Goal: Task Accomplishment & Management: Complete application form

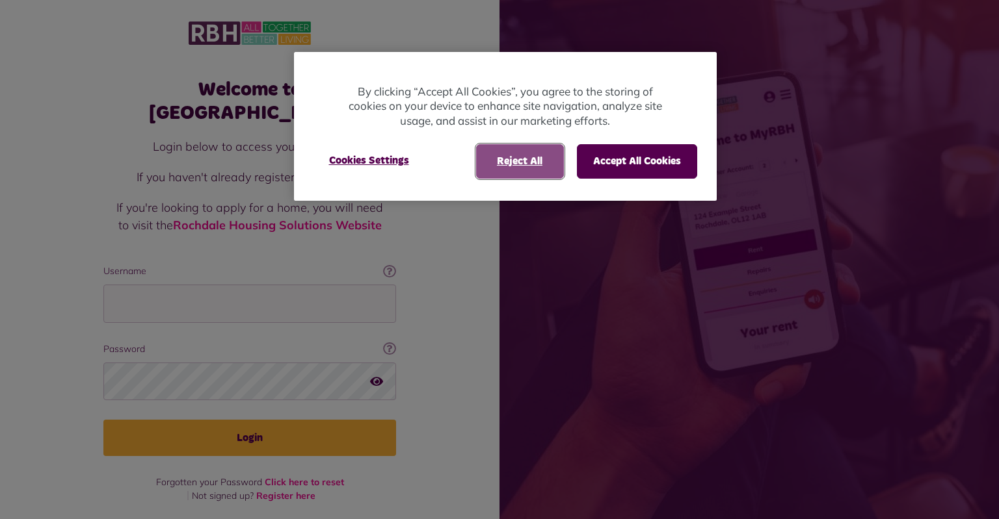
click at [536, 165] on button "Reject All" at bounding box center [520, 161] width 88 height 34
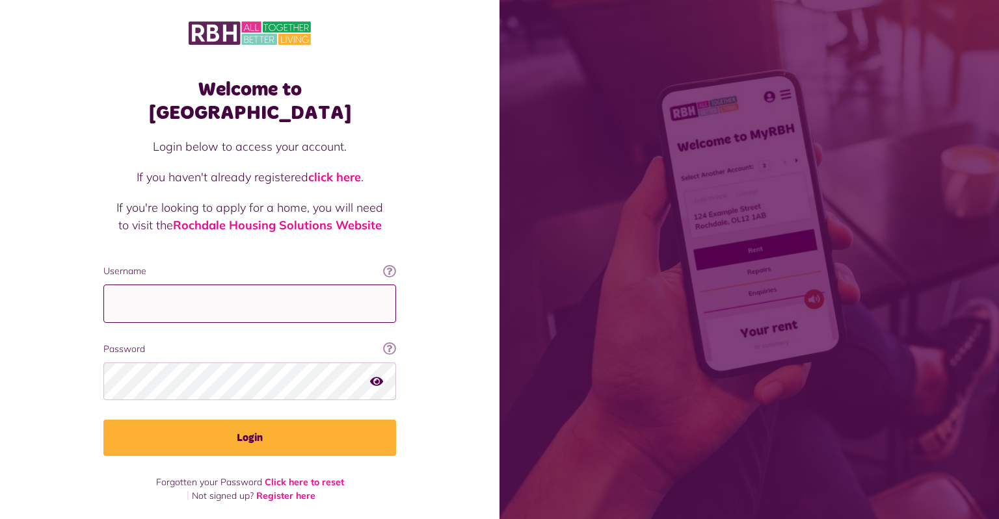
click at [203, 296] on input "Username" at bounding box center [249, 304] width 293 height 38
type input "**********"
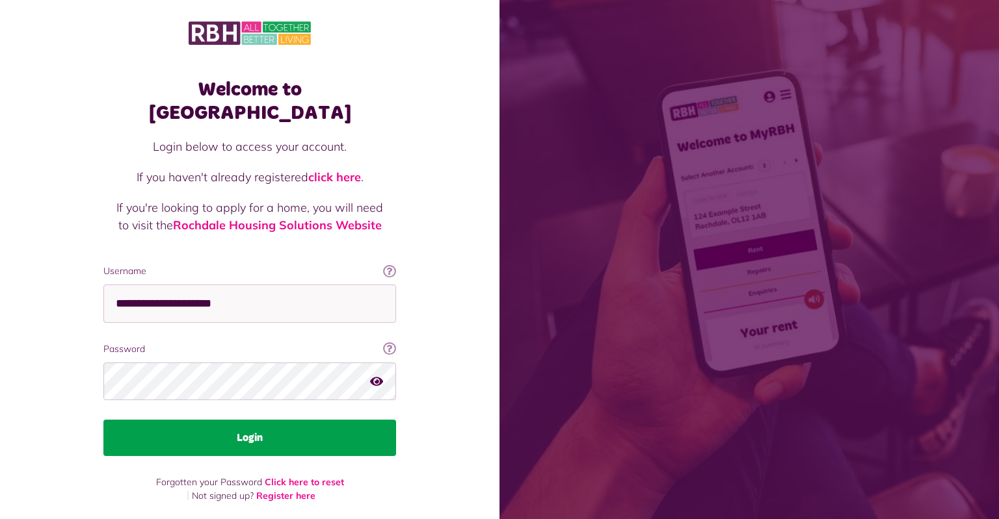
click at [278, 420] on button "Login" at bounding box center [249, 438] width 293 height 36
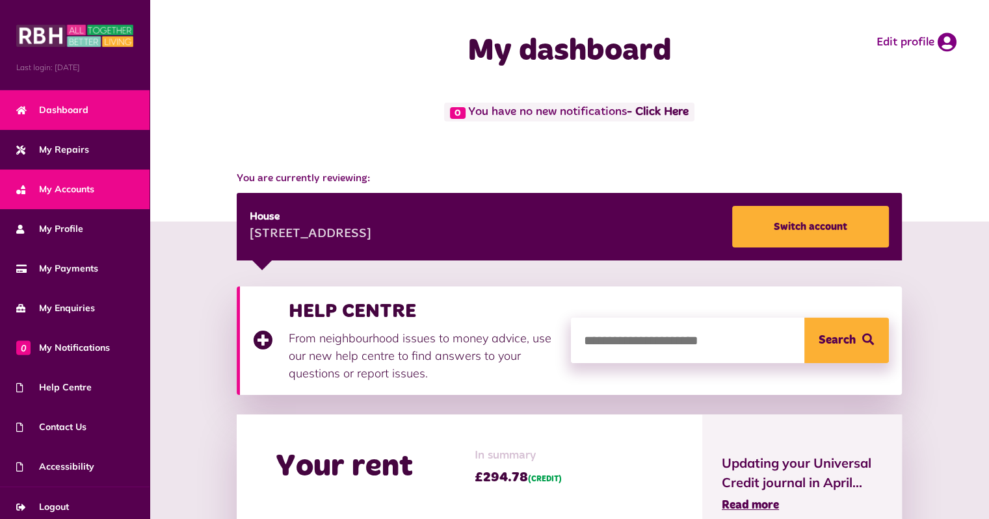
click at [64, 189] on span "My Accounts" at bounding box center [55, 190] width 78 height 14
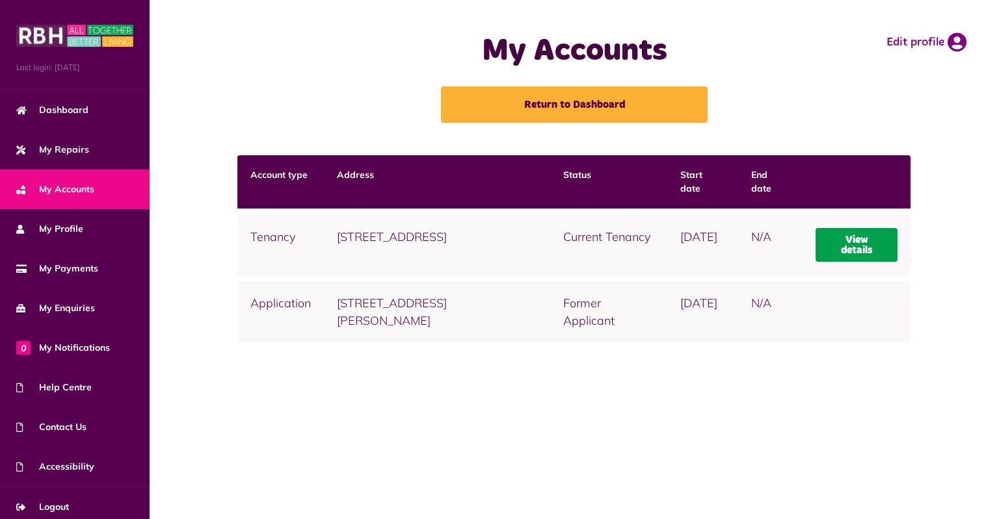
click at [875, 241] on link "View details" at bounding box center [856, 245] width 83 height 34
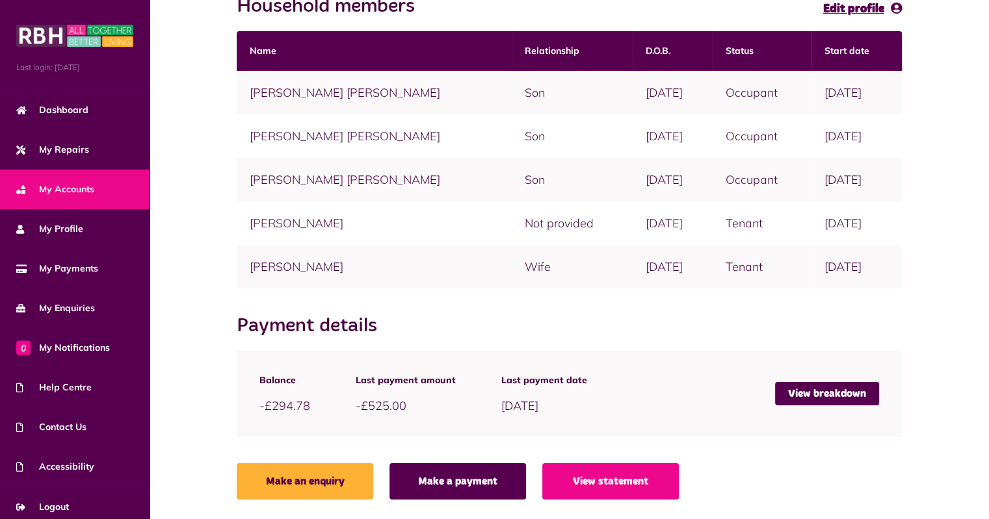
scroll to position [326, 0]
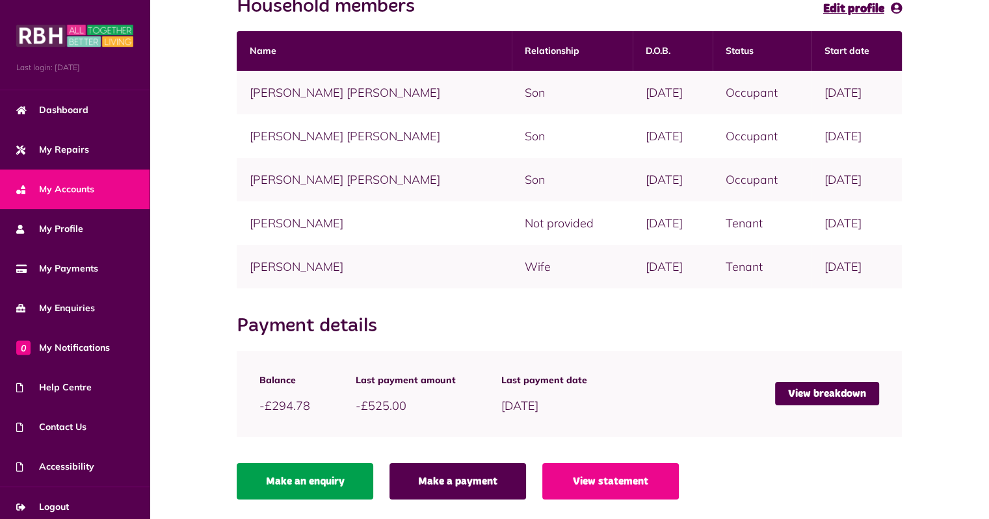
click at [325, 488] on link "Make an enquiry" at bounding box center [305, 482] width 137 height 36
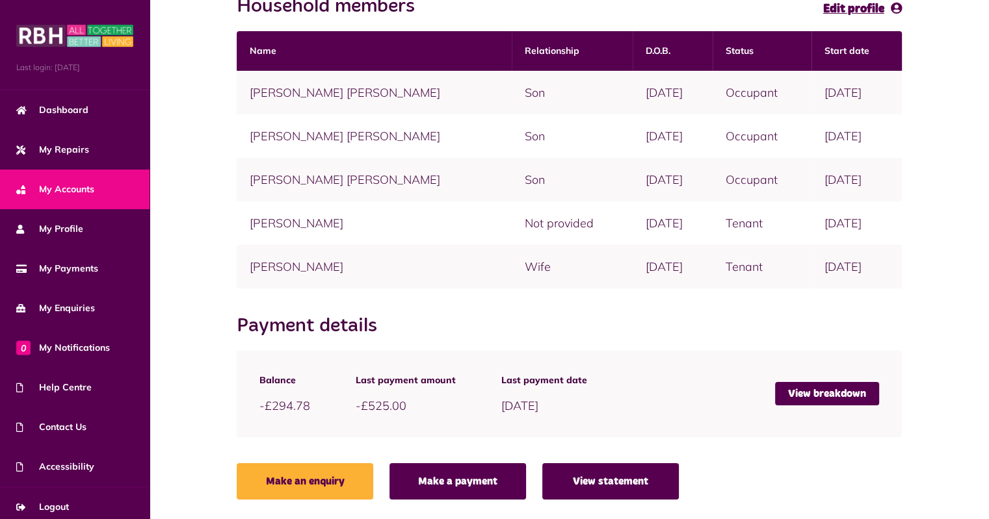
click at [644, 483] on link "View statement" at bounding box center [610, 482] width 137 height 36
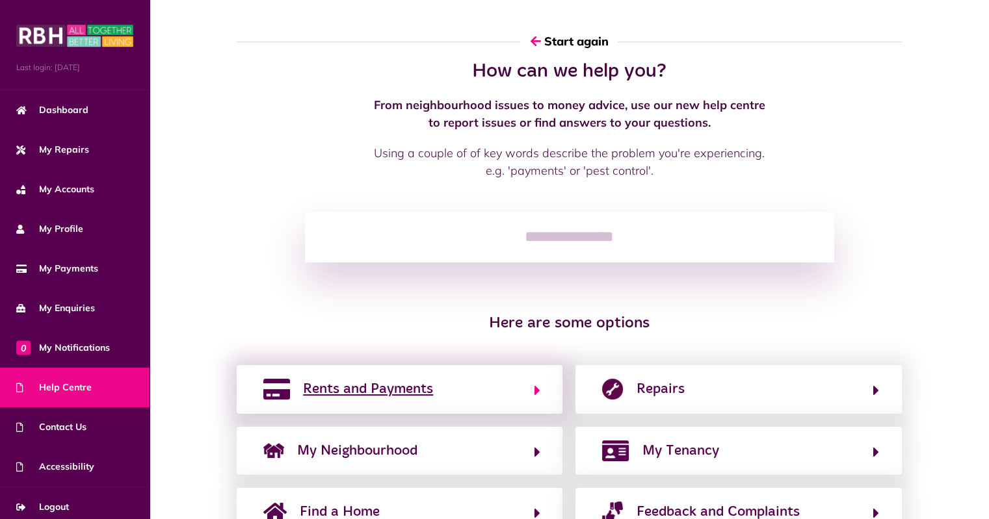
click at [432, 395] on span "Rents and Payments" at bounding box center [368, 389] width 130 height 21
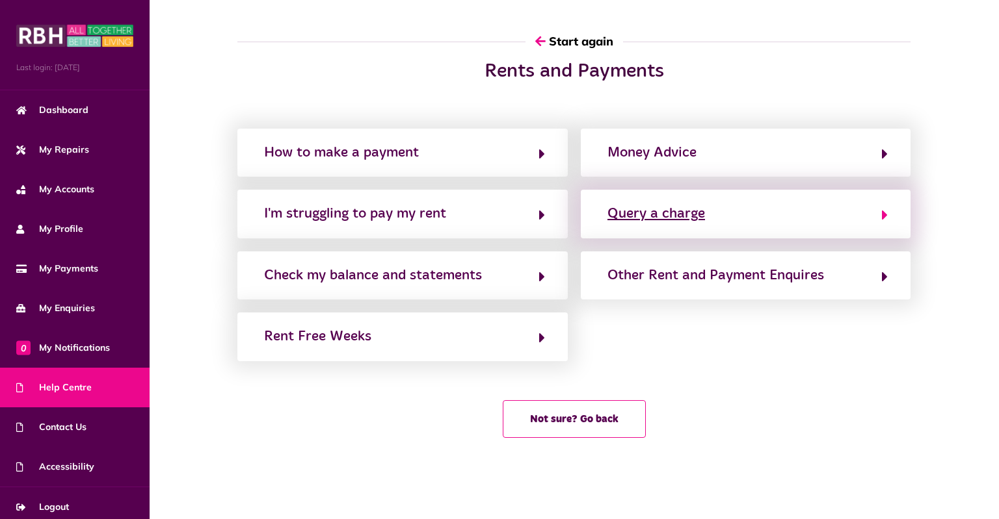
click at [884, 216] on icon "button" at bounding box center [885, 215] width 6 height 16
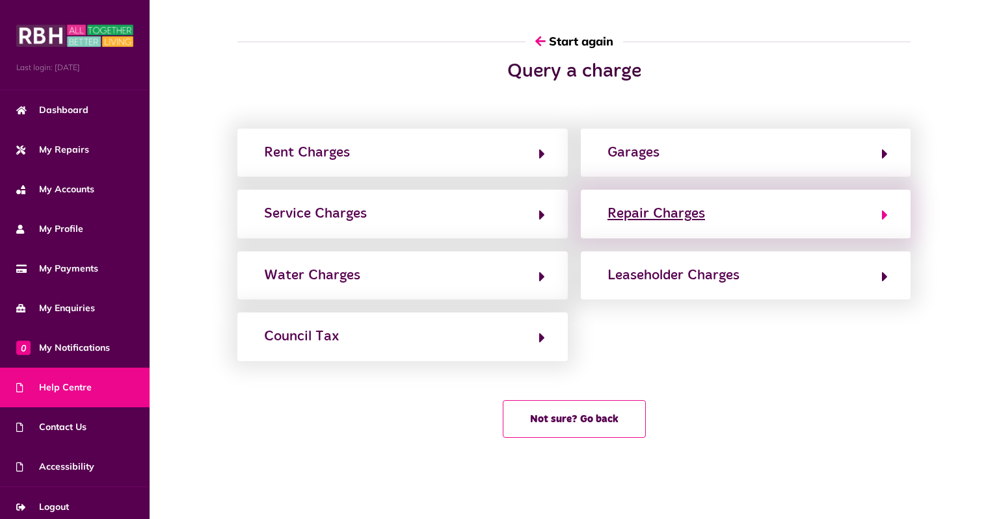
click at [883, 213] on icon "button" at bounding box center [885, 215] width 6 height 16
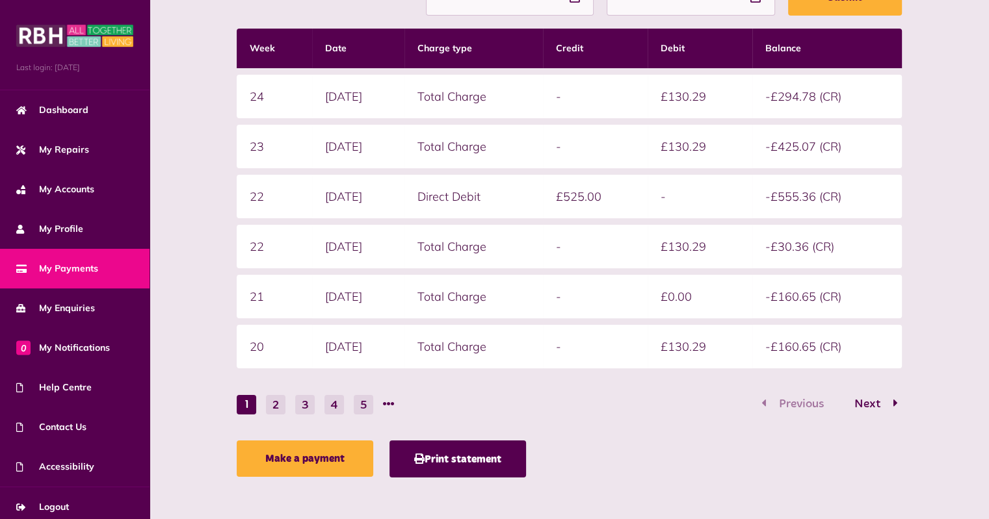
scroll to position [328, 0]
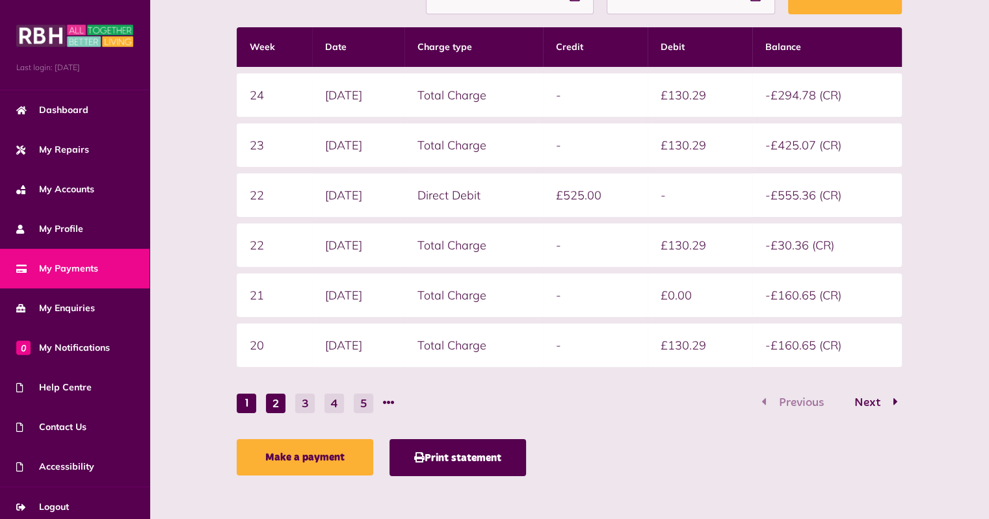
click at [270, 408] on button "2" at bounding box center [276, 404] width 20 height 20
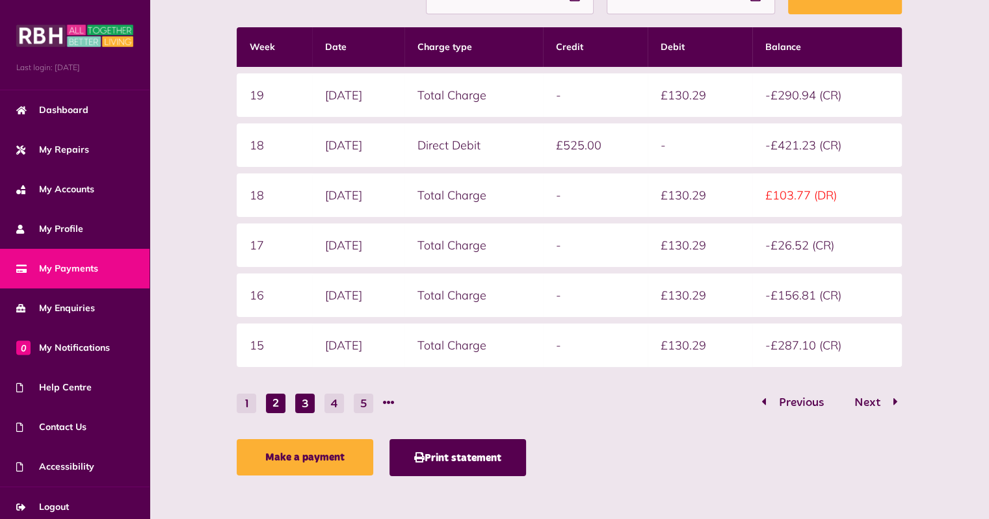
click at [304, 402] on button "3" at bounding box center [305, 404] width 20 height 20
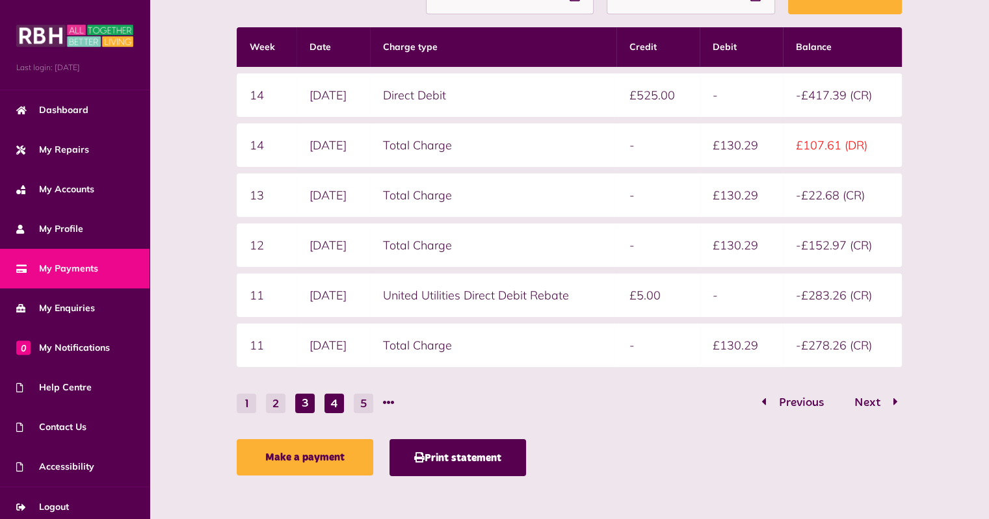
click at [337, 400] on button "4" at bounding box center [334, 404] width 20 height 20
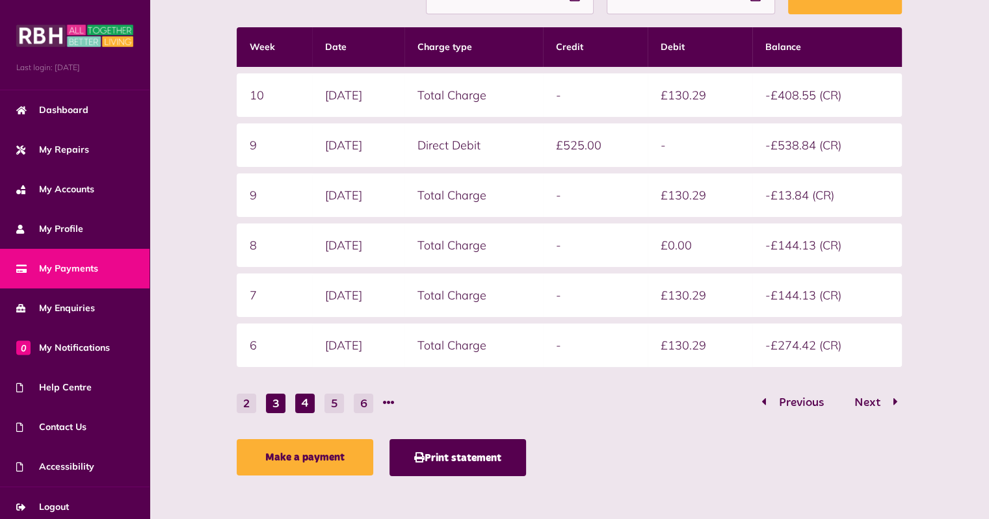
click at [277, 399] on button "3" at bounding box center [276, 404] width 20 height 20
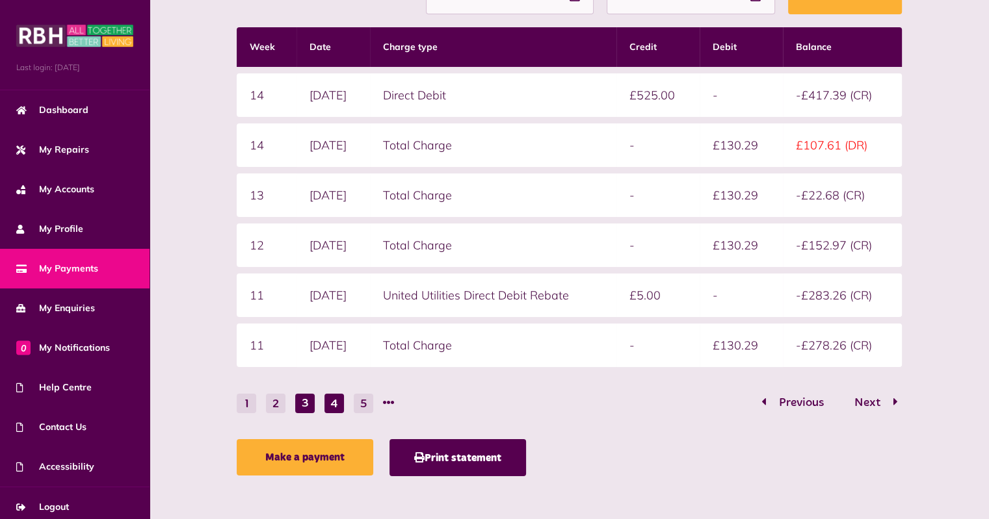
click at [333, 399] on button "4" at bounding box center [334, 404] width 20 height 20
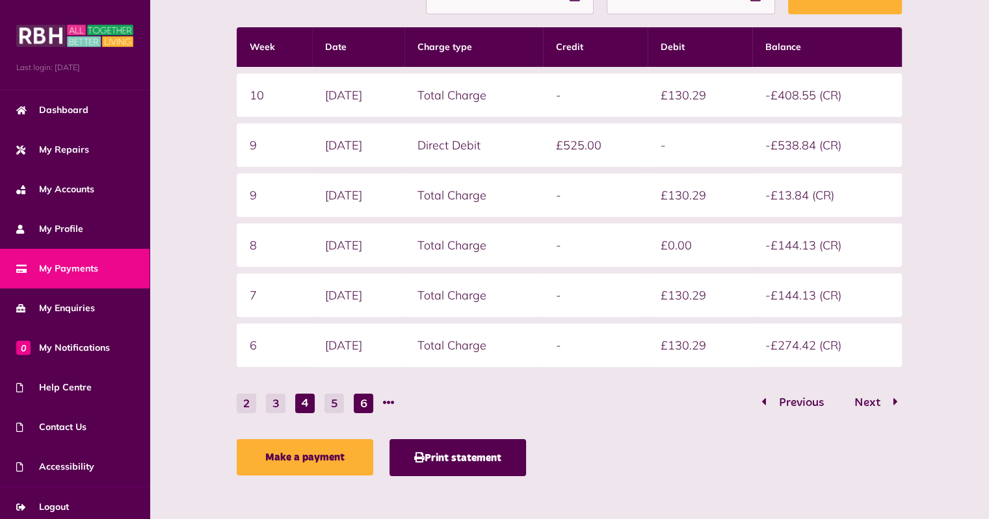
click at [364, 400] on button "6" at bounding box center [364, 404] width 20 height 20
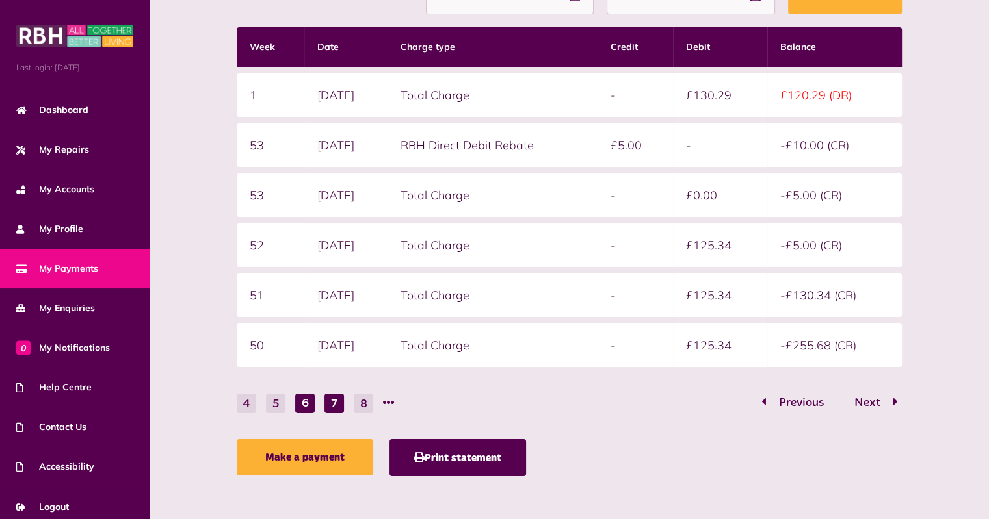
click at [334, 399] on button "7" at bounding box center [334, 404] width 20 height 20
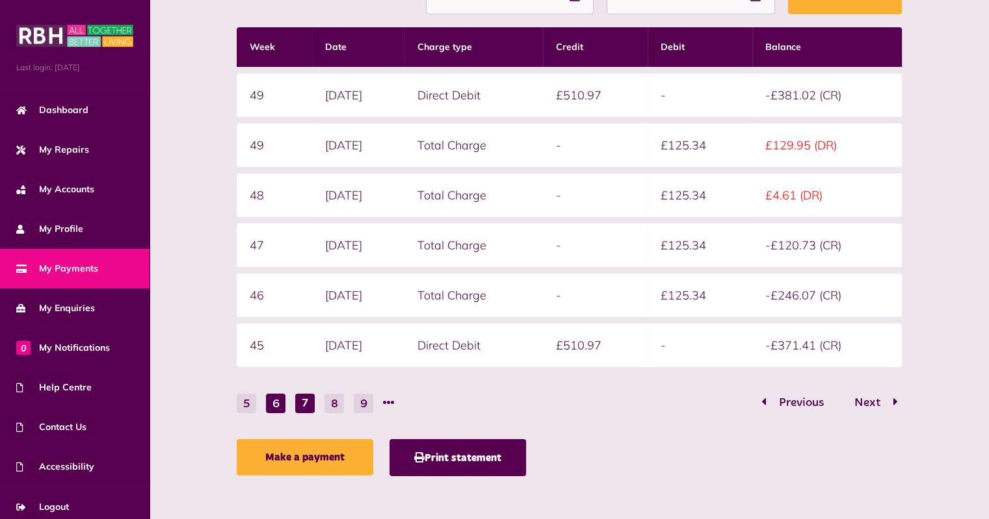
click at [283, 400] on button "6" at bounding box center [276, 404] width 20 height 20
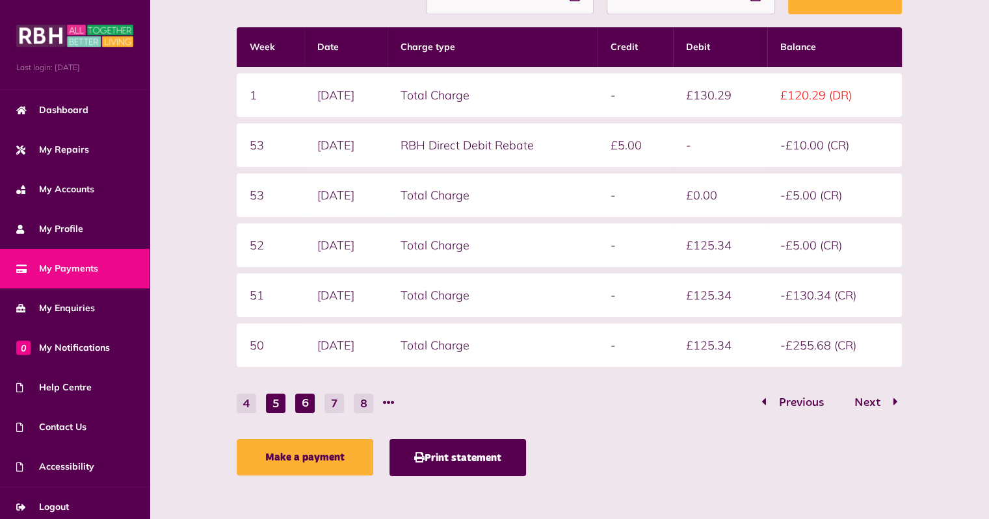
click at [284, 400] on button "5" at bounding box center [276, 404] width 20 height 20
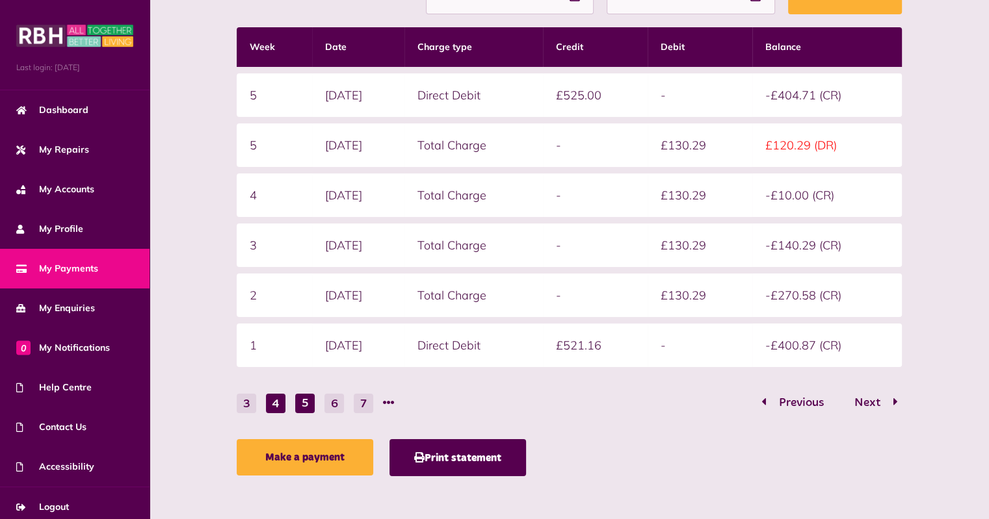
click at [276, 402] on button "4" at bounding box center [276, 404] width 20 height 20
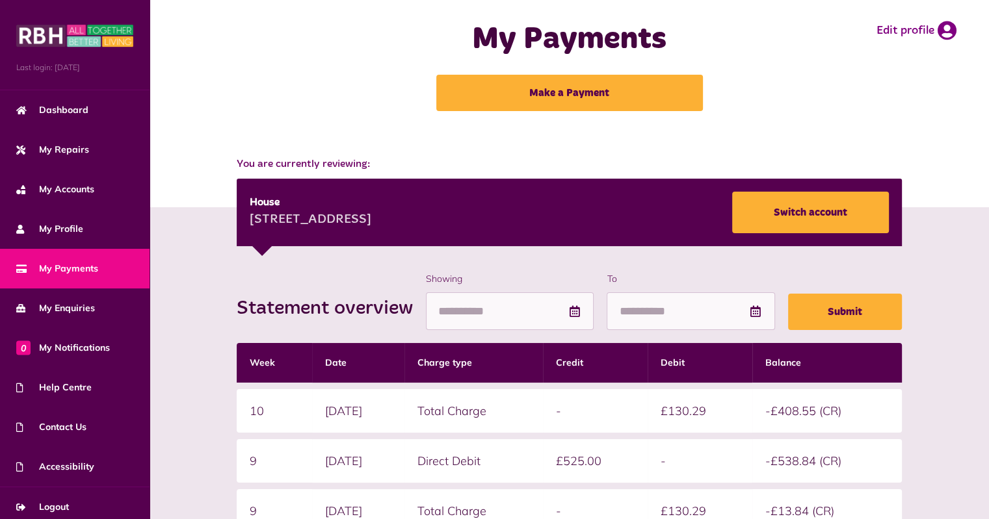
scroll to position [10, 0]
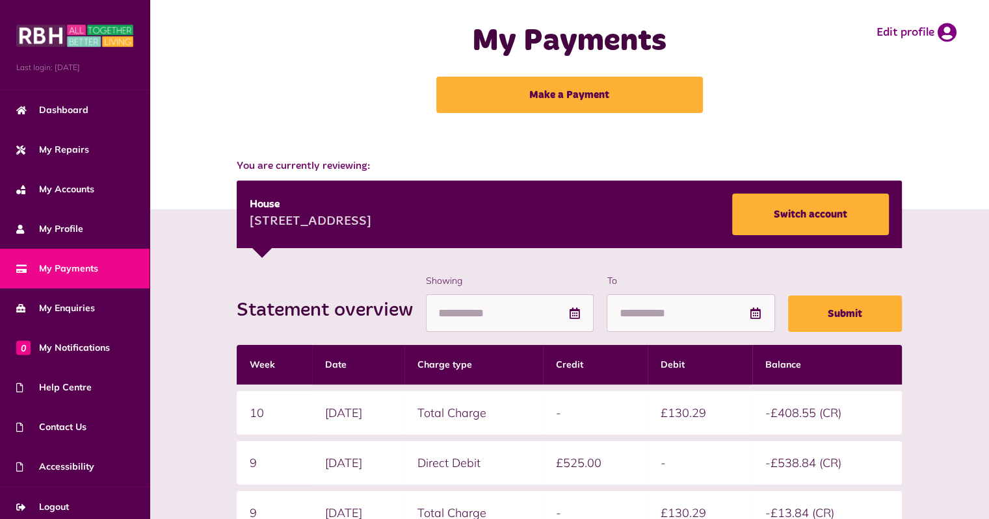
click at [53, 270] on span "My Payments" at bounding box center [57, 269] width 82 height 14
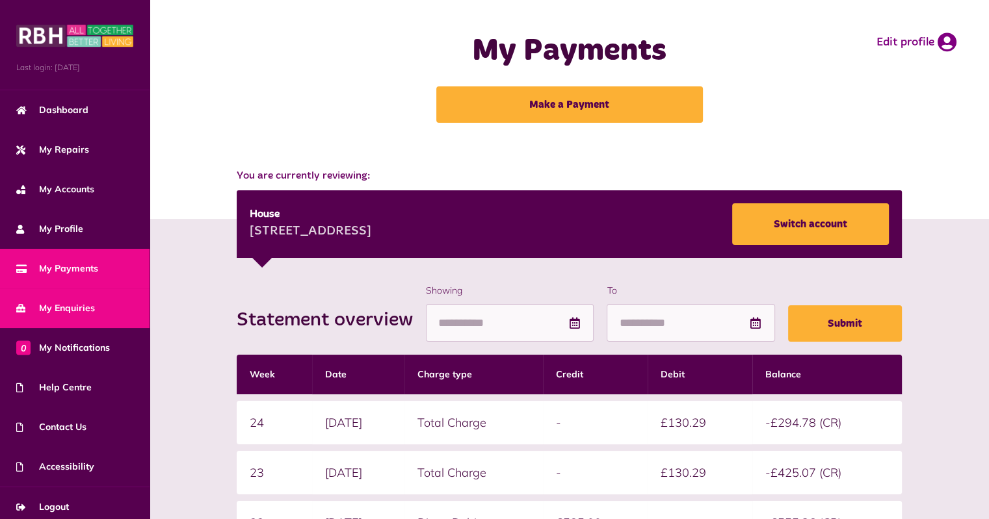
click at [72, 313] on span "My Enquiries" at bounding box center [55, 309] width 79 height 14
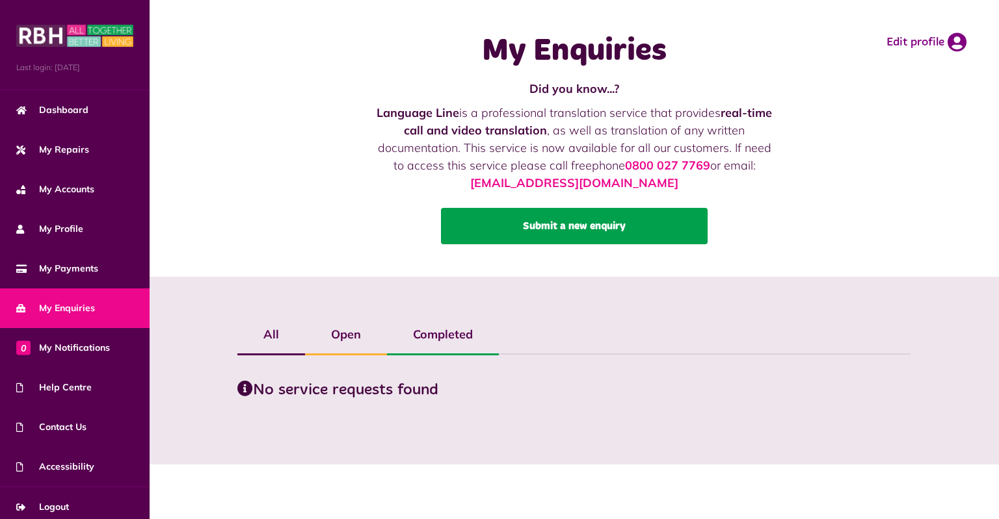
click at [613, 235] on link "Submit a new enquiry" at bounding box center [574, 226] width 267 height 36
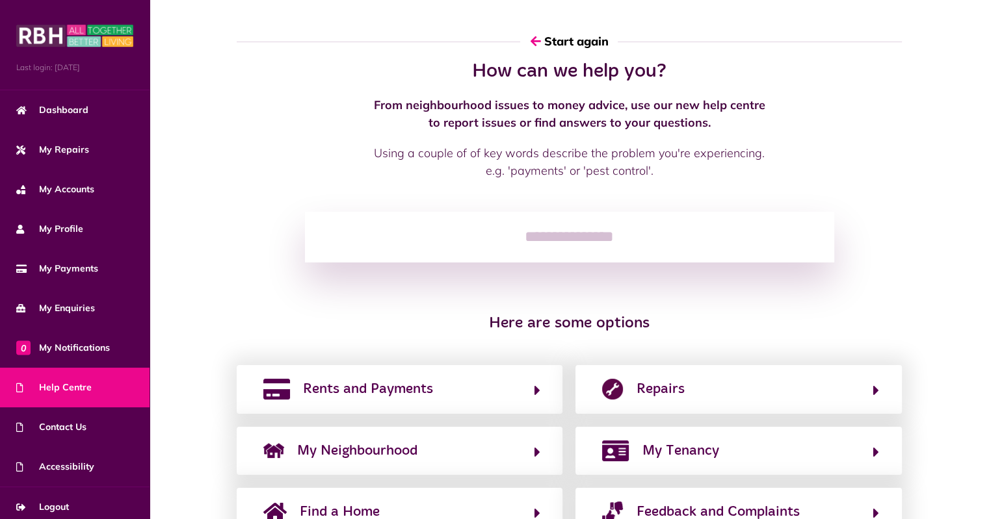
click at [611, 235] on input "search" at bounding box center [569, 237] width 529 height 51
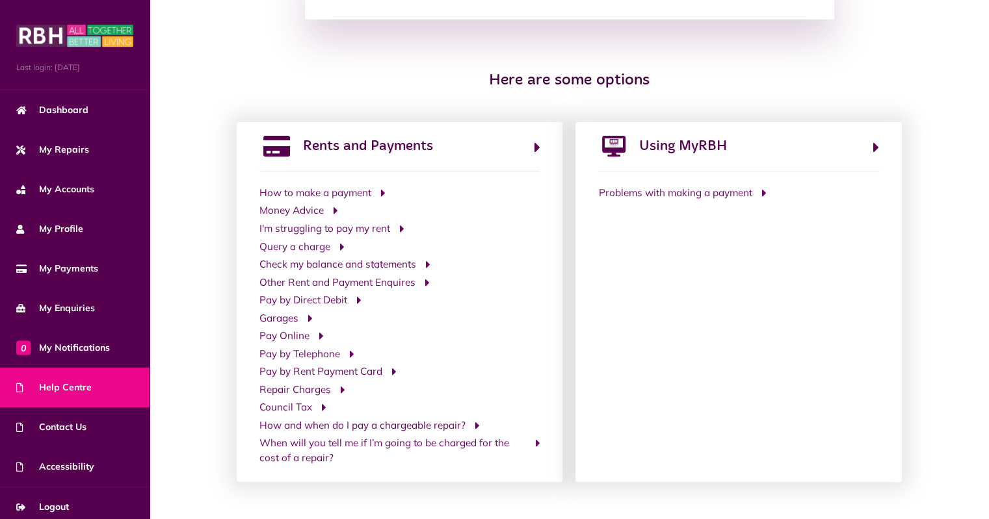
scroll to position [244, 0]
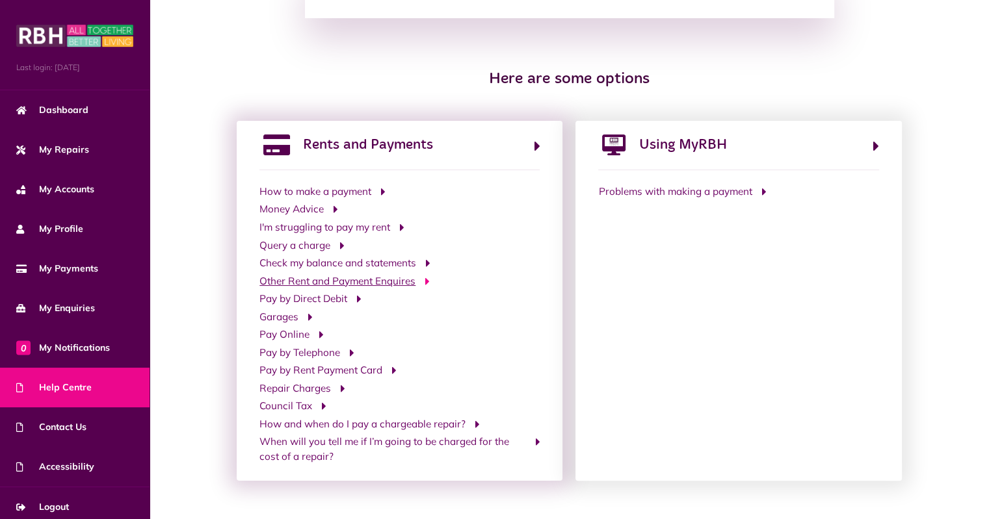
type input "***"
click at [395, 279] on span "Other Rent and Payment Enquires" at bounding box center [337, 281] width 156 height 15
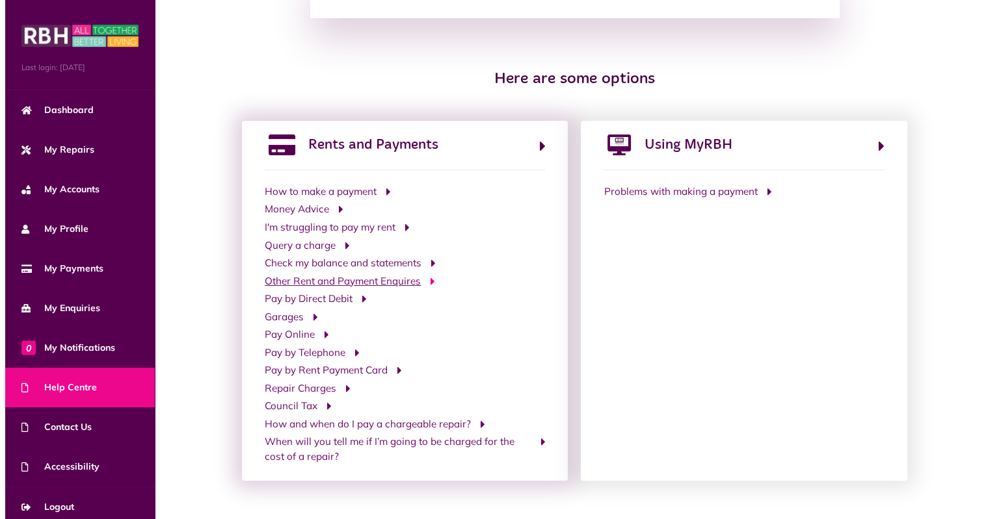
scroll to position [0, 0]
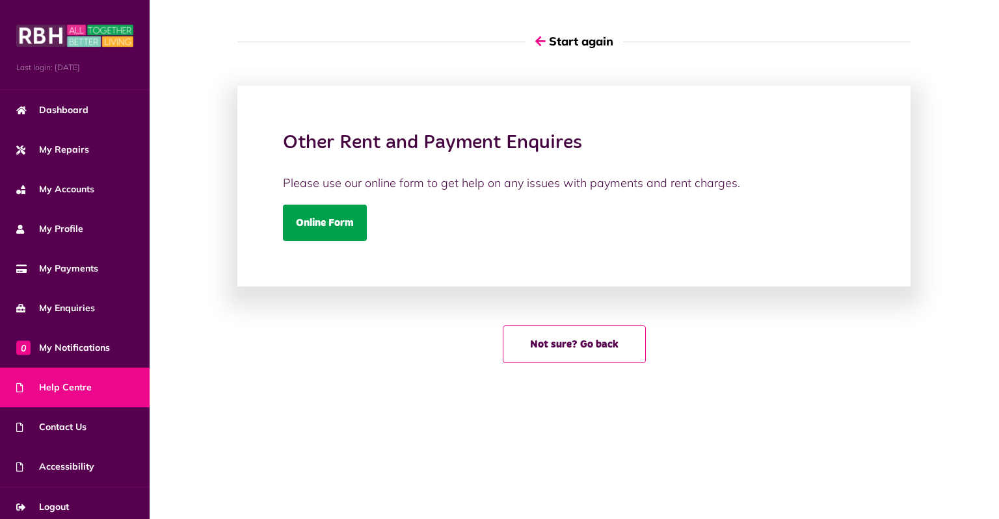
click at [335, 225] on link "Online Form" at bounding box center [325, 223] width 84 height 36
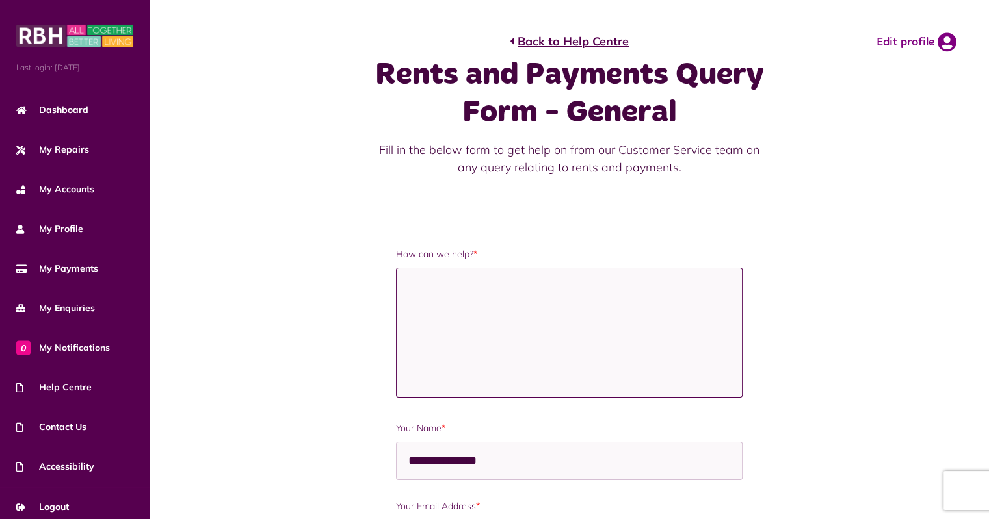
click at [465, 309] on textarea "How can we help? *" at bounding box center [569, 333] width 347 height 130
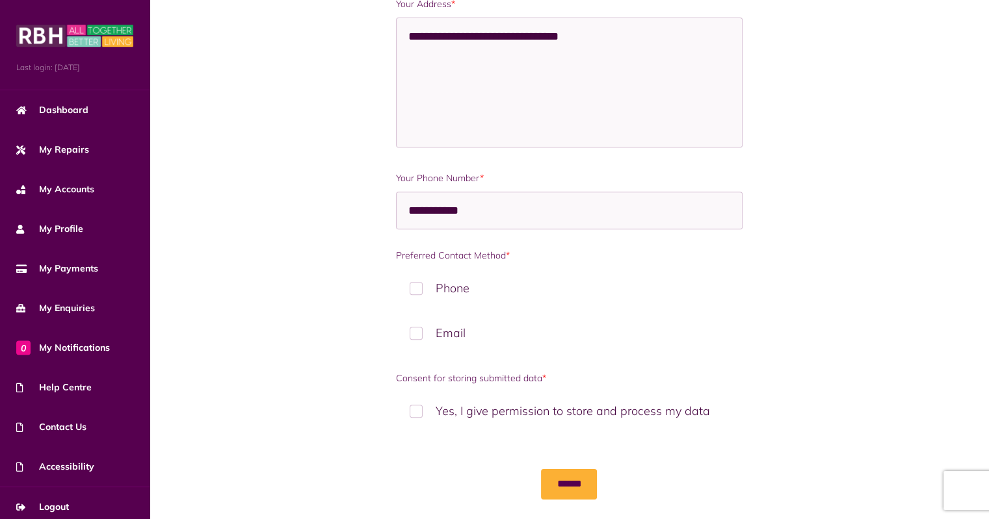
scroll to position [585, 0]
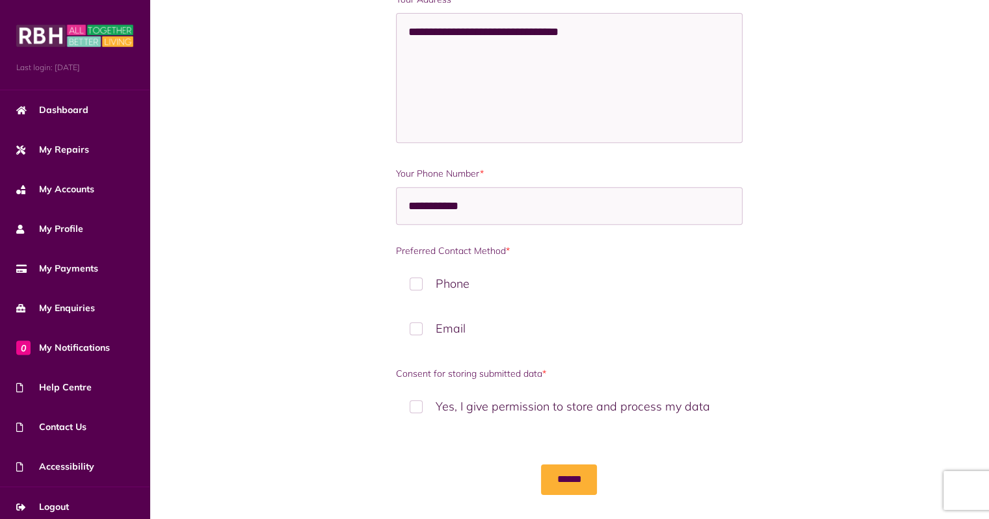
type textarea "**********"
click at [508, 207] on input "**********" at bounding box center [569, 206] width 347 height 38
type input "**********"
click at [419, 322] on label "Email" at bounding box center [569, 328] width 347 height 38
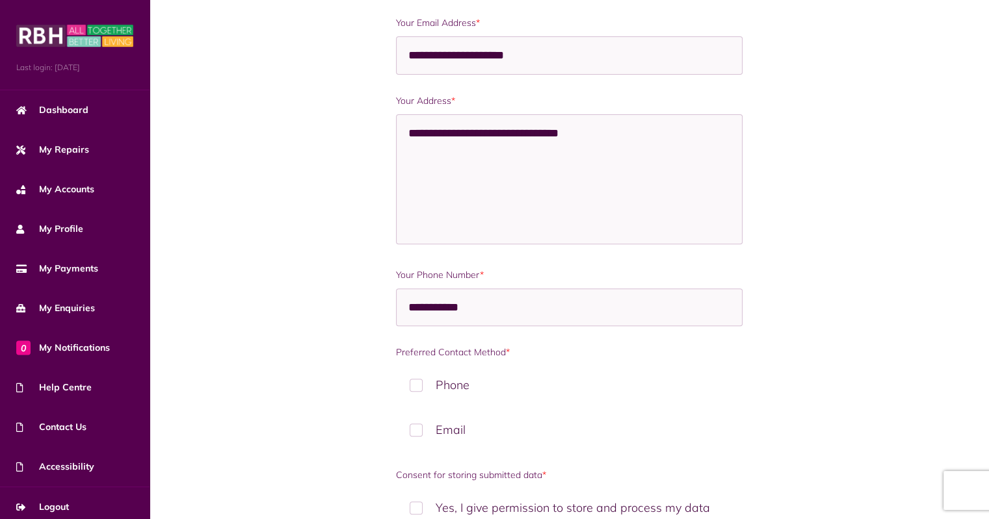
scroll to position [598, 0]
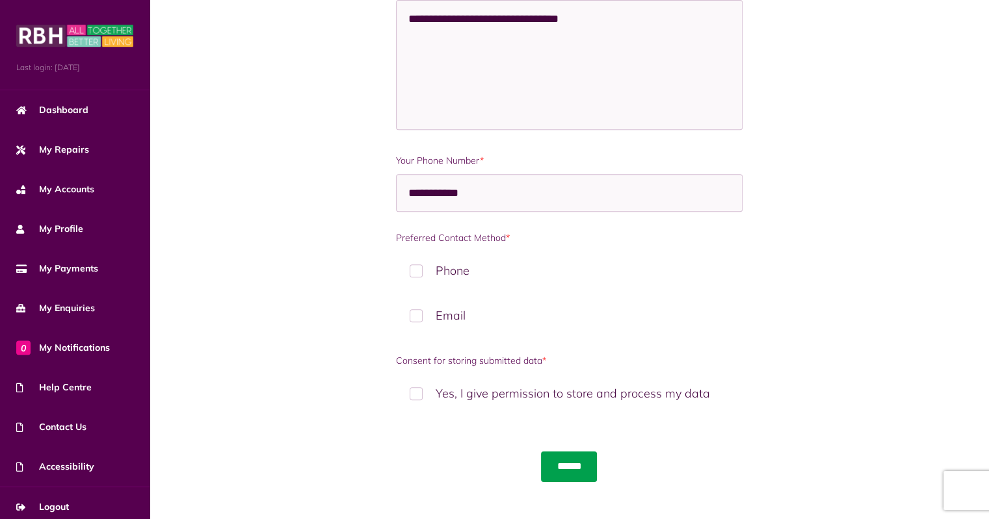
click at [573, 457] on input "******" at bounding box center [569, 467] width 56 height 30
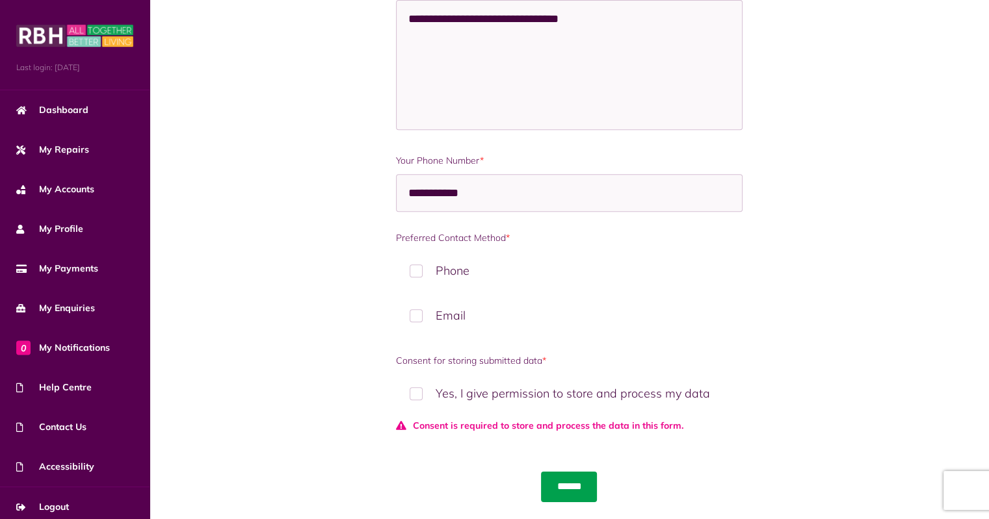
scroll to position [619, 0]
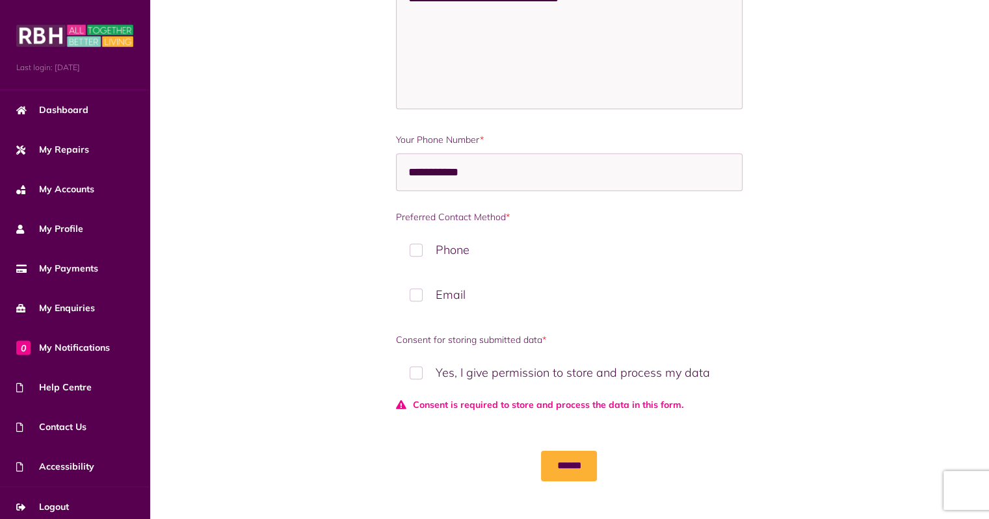
click at [412, 376] on label "Yes, I give permission to store and process my data" at bounding box center [569, 373] width 347 height 38
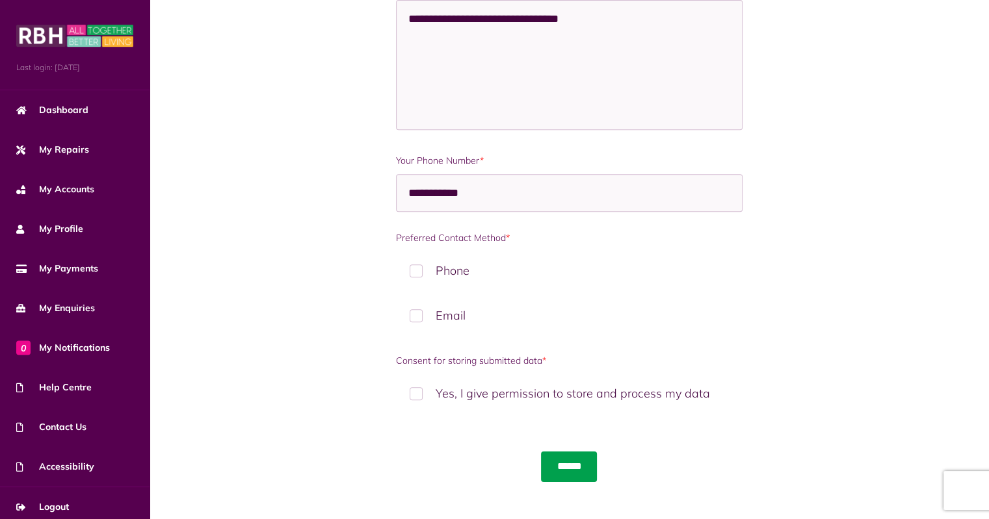
click at [577, 466] on input "******" at bounding box center [569, 467] width 56 height 30
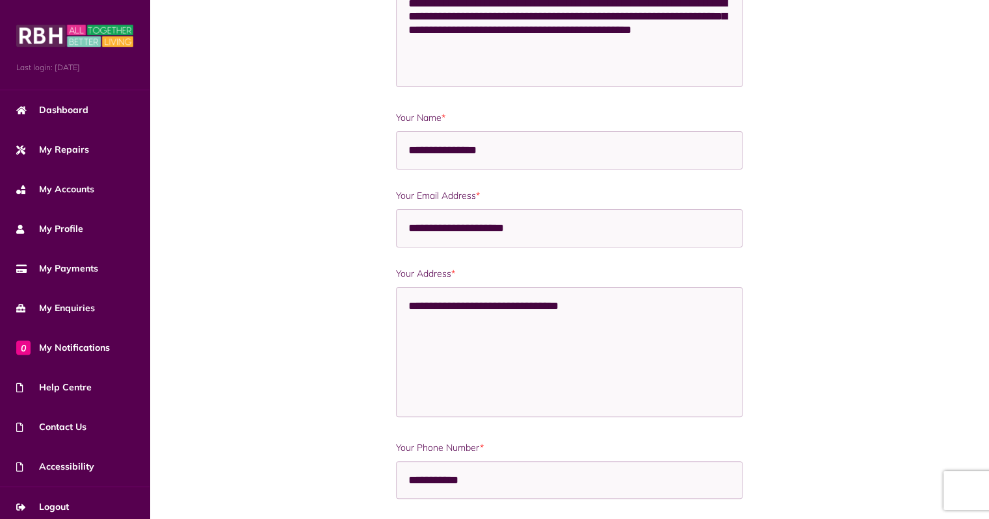
scroll to position [283, 0]
